Goal: Information Seeking & Learning: Check status

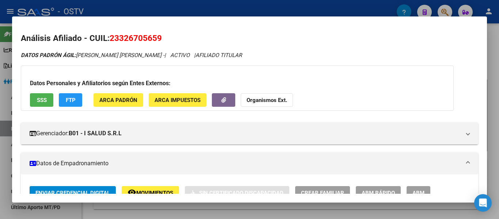
scroll to position [402, 0]
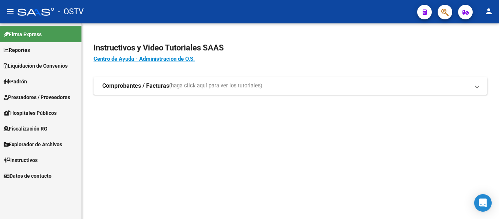
click at [26, 80] on span "Padrón" at bounding box center [15, 81] width 23 height 8
click at [25, 81] on span "Padrón" at bounding box center [15, 81] width 23 height 8
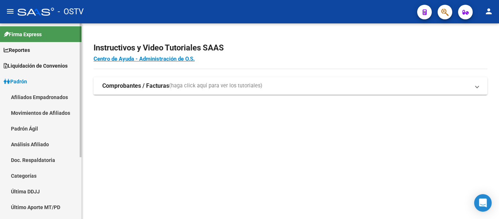
click at [26, 129] on link "Padrón Ágil" at bounding box center [41, 129] width 82 height 16
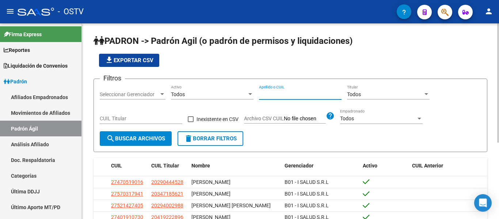
click at [265, 93] on input "Apellido o CUIL" at bounding box center [300, 94] width 83 height 6
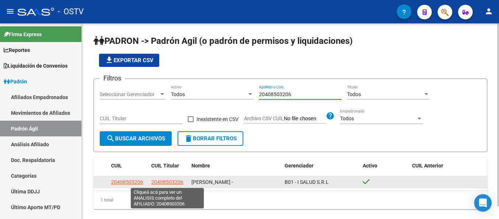
type input "20408503206"
click at [170, 180] on span "20408503206" at bounding box center [167, 182] width 32 height 6
type textarea "20408503206"
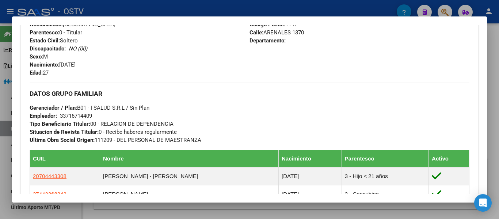
scroll to position [402, 0]
